Goal: Information Seeking & Learning: Learn about a topic

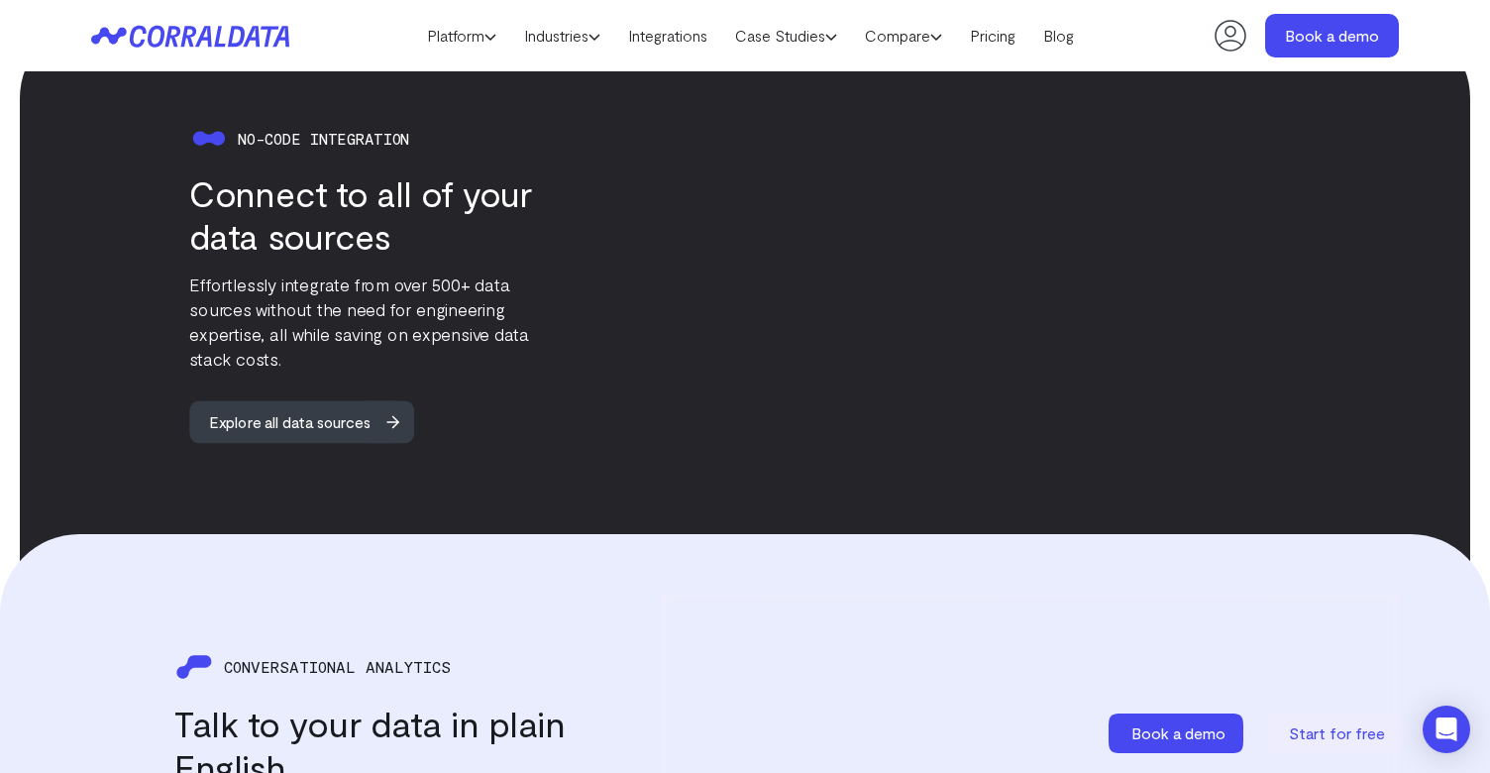
scroll to position [1942, 0]
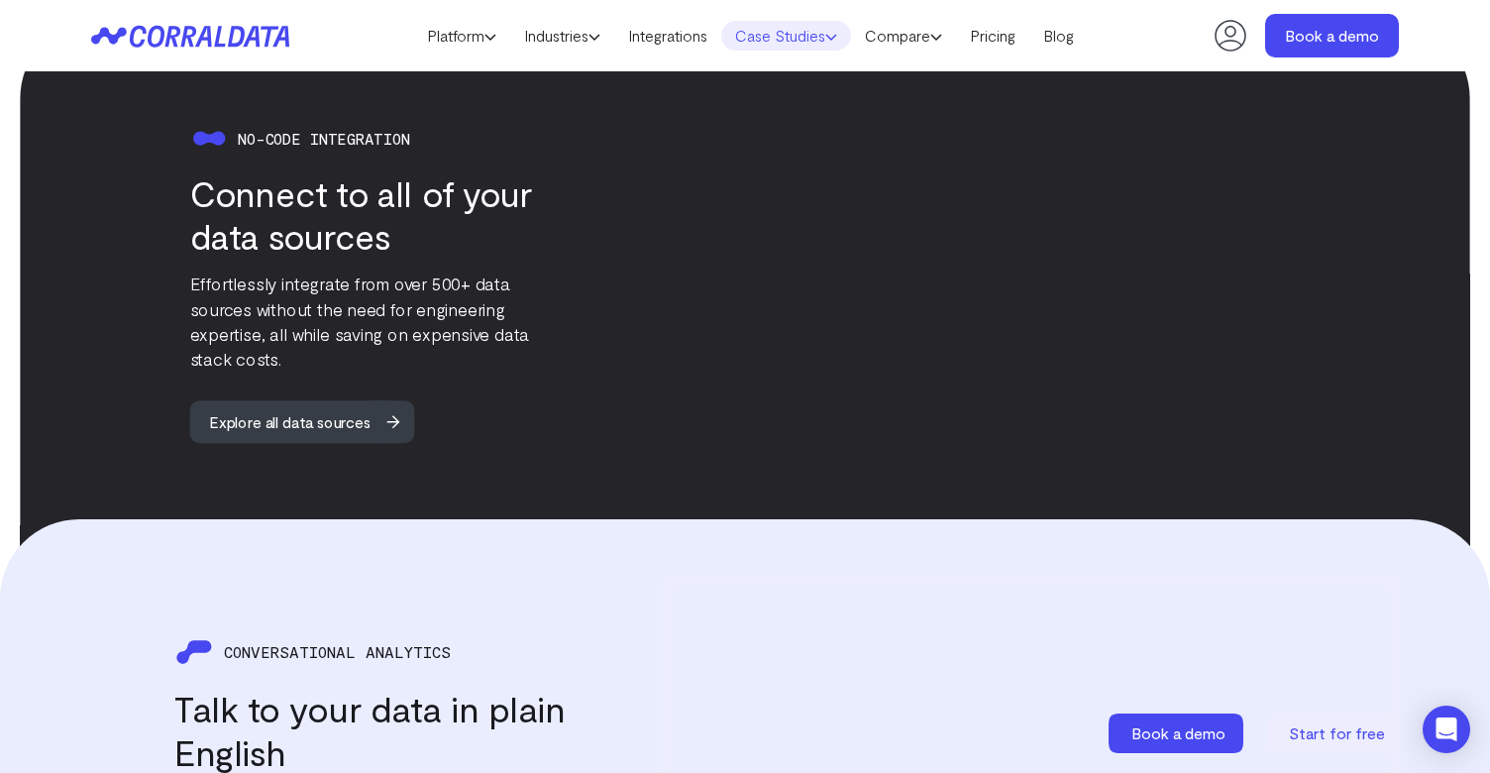
click at [796, 31] on link "Case Studies" at bounding box center [786, 36] width 130 height 30
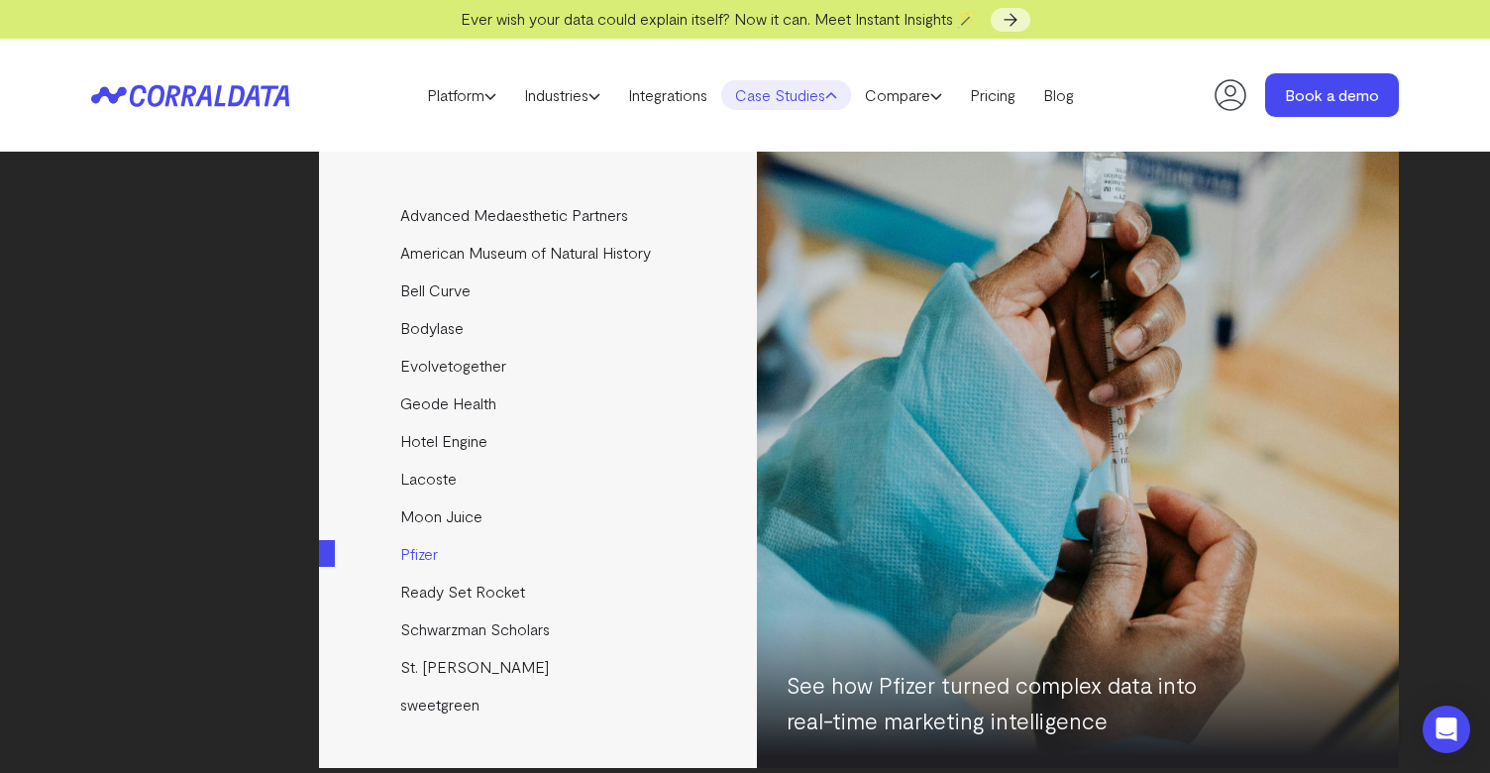
click at [425, 551] on link "Pfizer" at bounding box center [539, 554] width 441 height 38
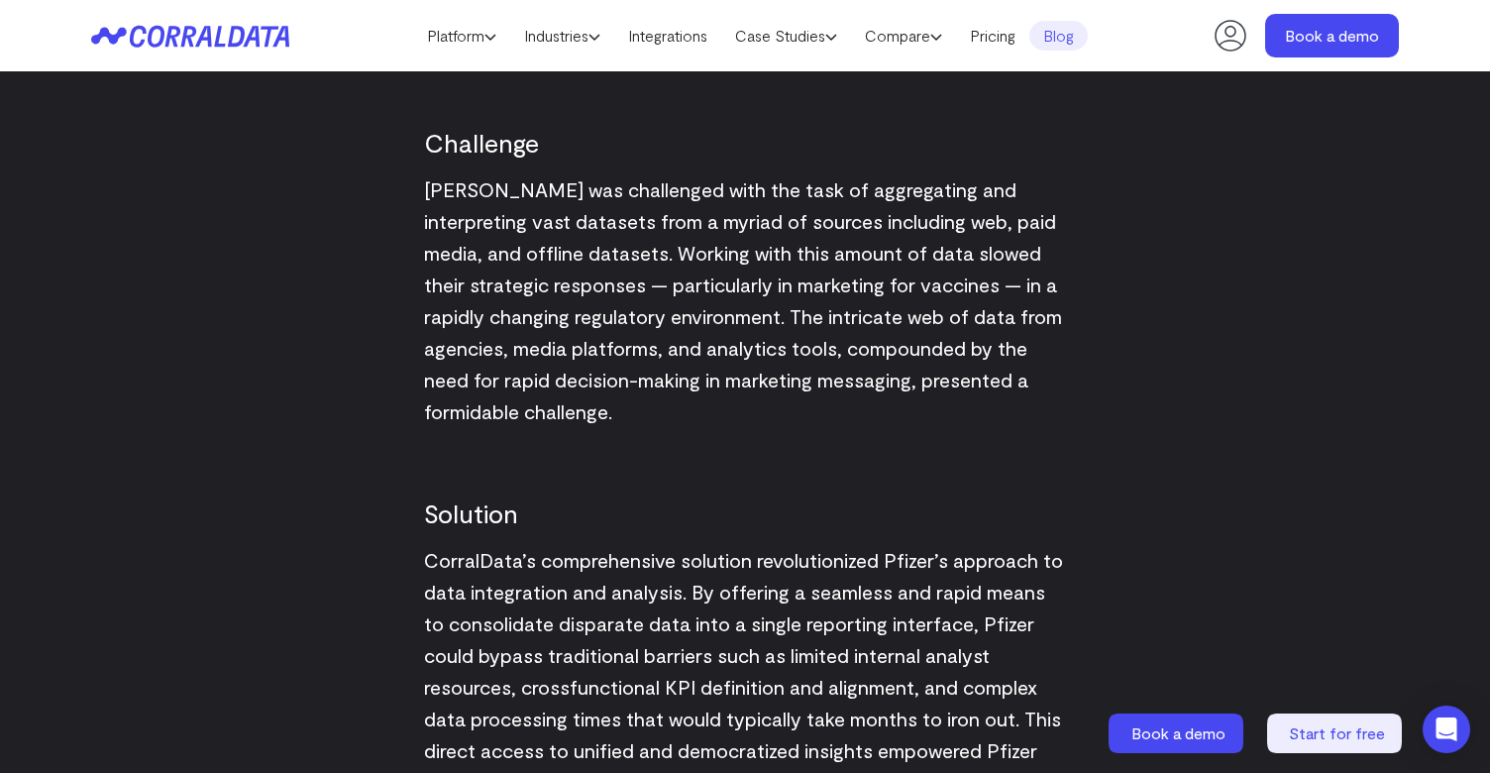
scroll to position [1972, 0]
